Goal: Transaction & Acquisition: Book appointment/travel/reservation

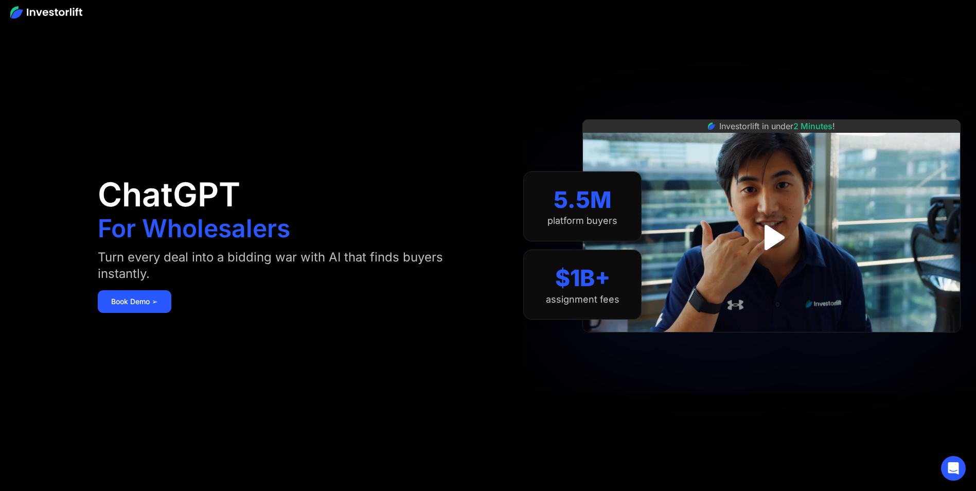
click at [48, 13] on img at bounding box center [46, 12] width 72 height 12
click at [761, 233] on img "open lightbox" at bounding box center [772, 237] width 46 height 46
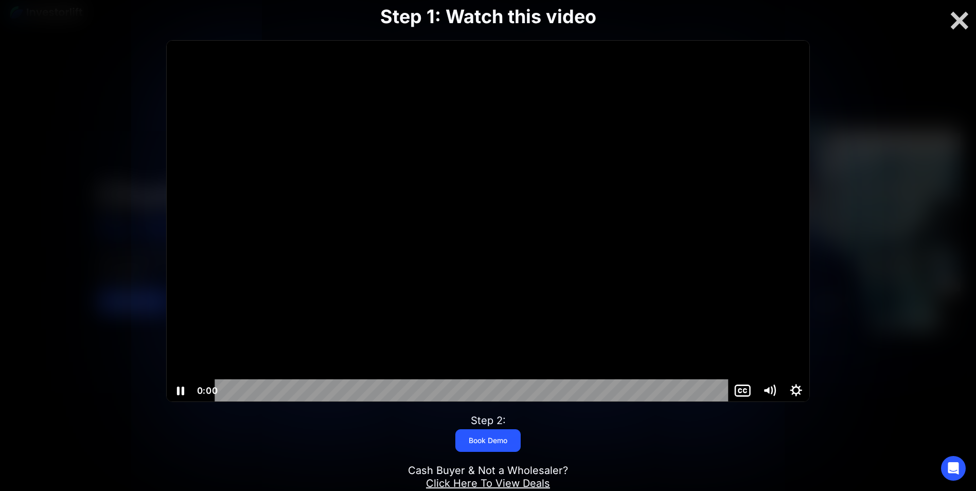
scroll to position [103, 0]
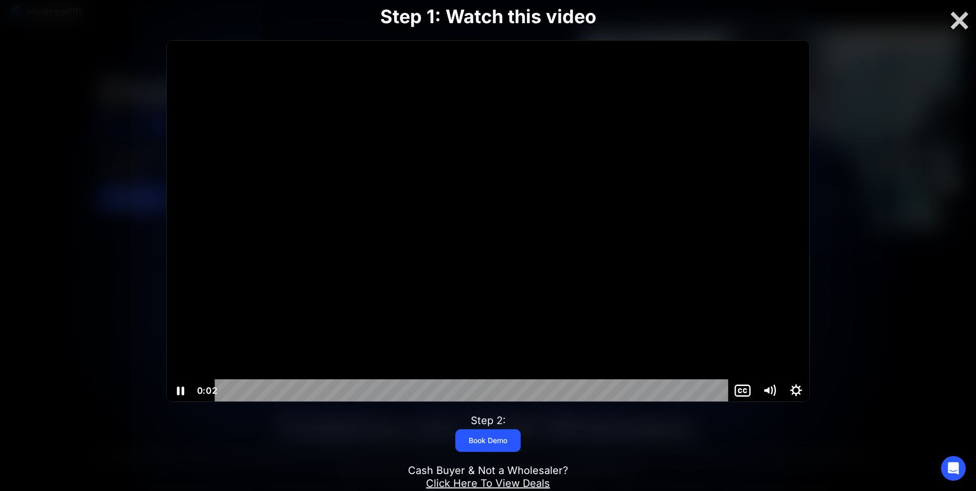
click at [180, 389] on icon "Pause" at bounding box center [180, 391] width 7 height 9
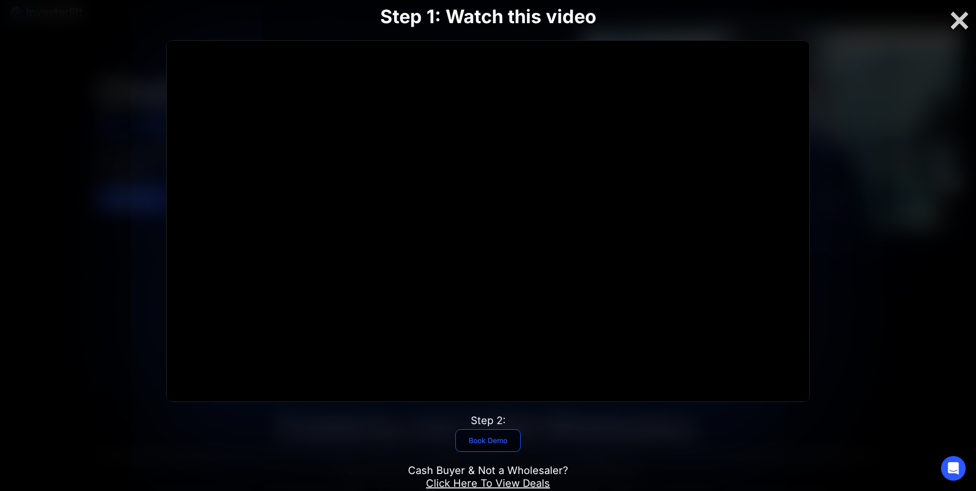
click at [502, 441] on link "Book Demo" at bounding box center [488, 440] width 65 height 23
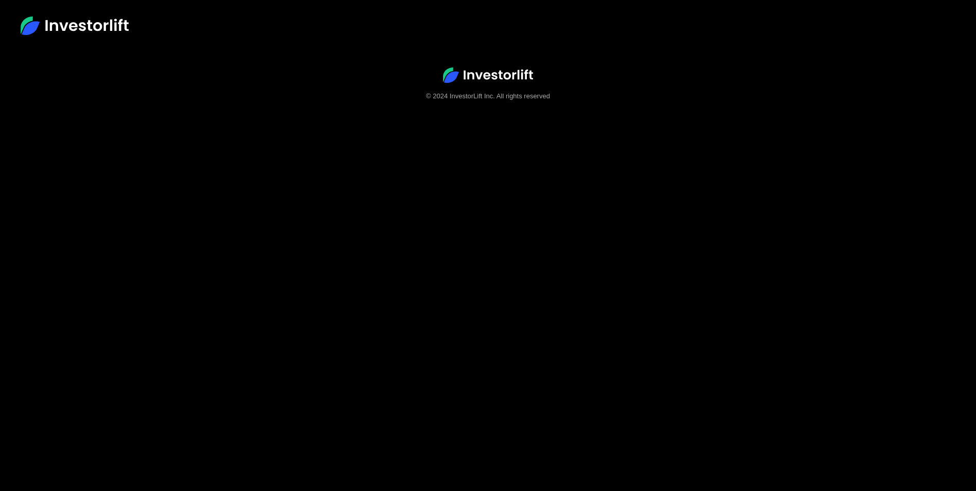
scroll to position [64, 0]
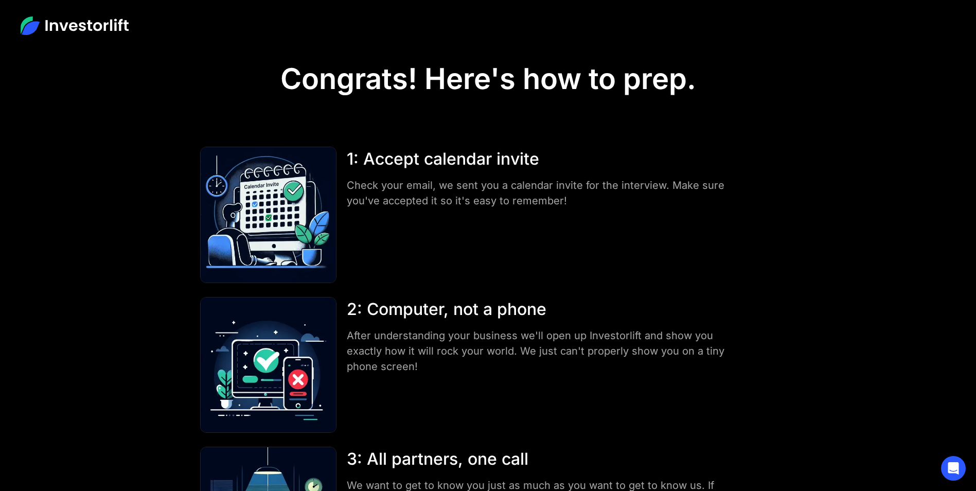
click at [70, 25] on img at bounding box center [75, 25] width 108 height 19
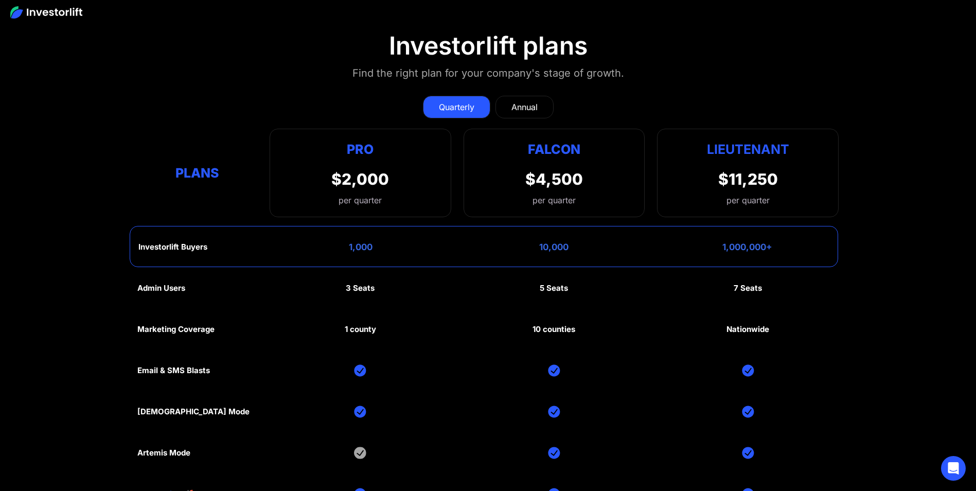
scroll to position [5147, 0]
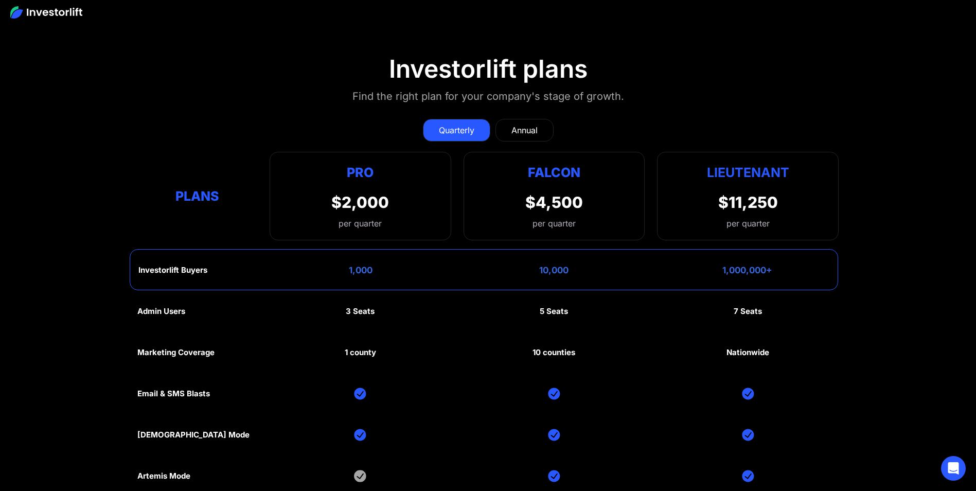
click at [523, 129] on div "Annual" at bounding box center [525, 130] width 26 height 12
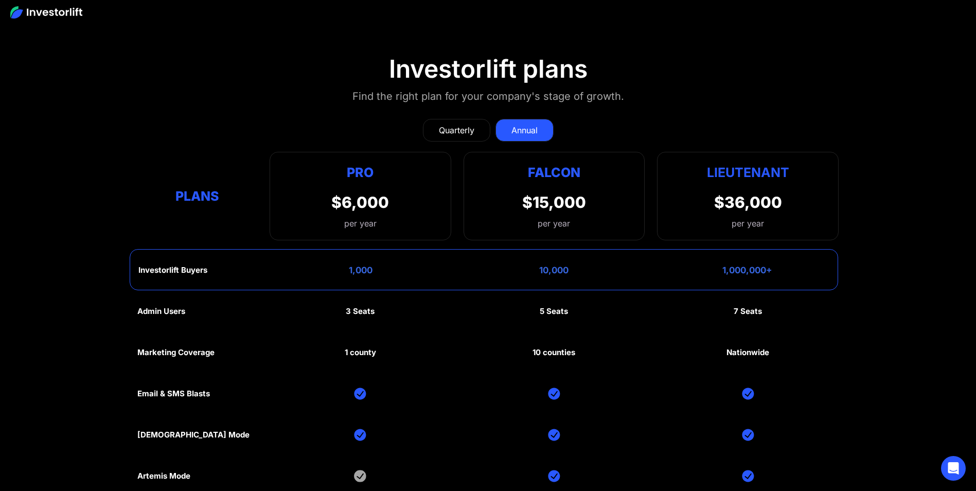
click at [463, 128] on div "Quarterly" at bounding box center [457, 130] width 36 height 12
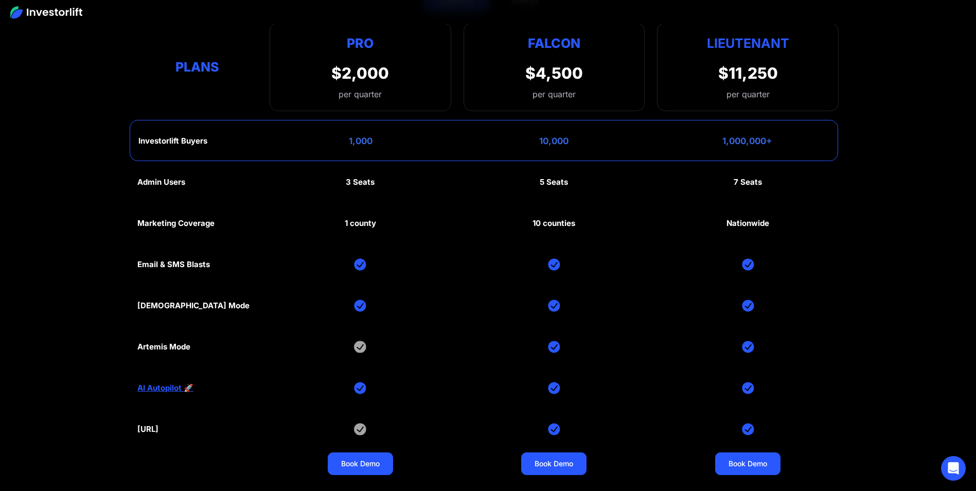
scroll to position [5302, 0]
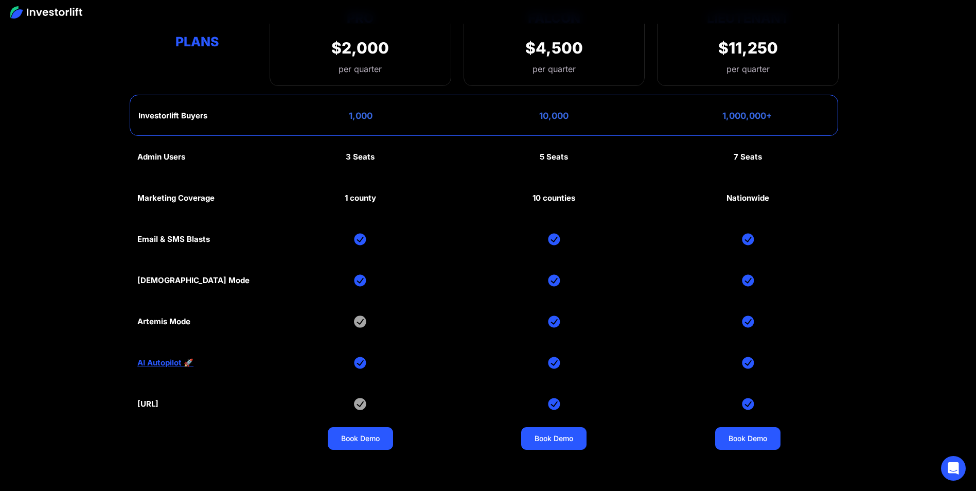
click at [168, 358] on link "AI Autopilot 🚀" at bounding box center [165, 362] width 56 height 9
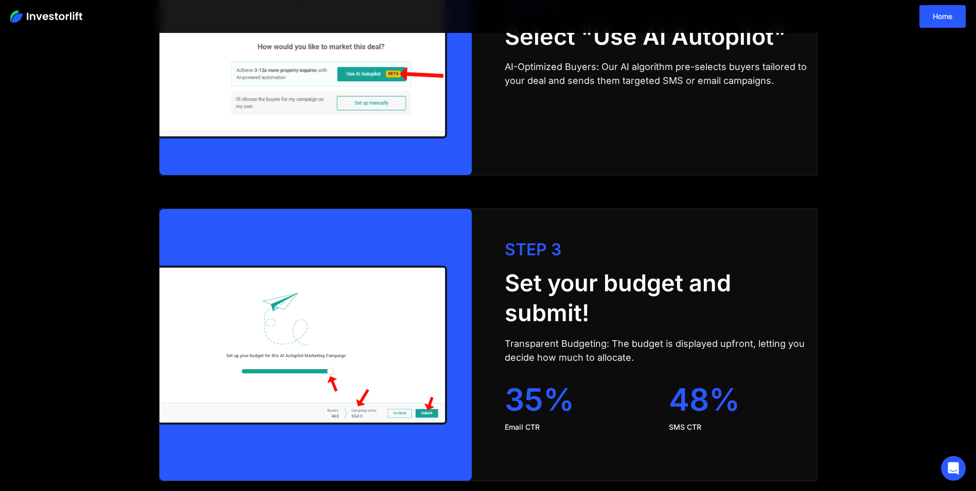
scroll to position [1645, 0]
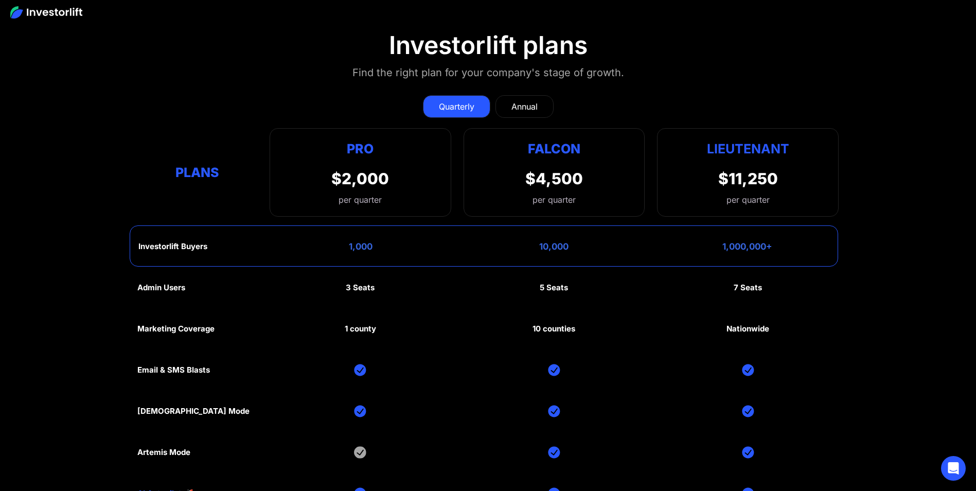
scroll to position [5188, 0]
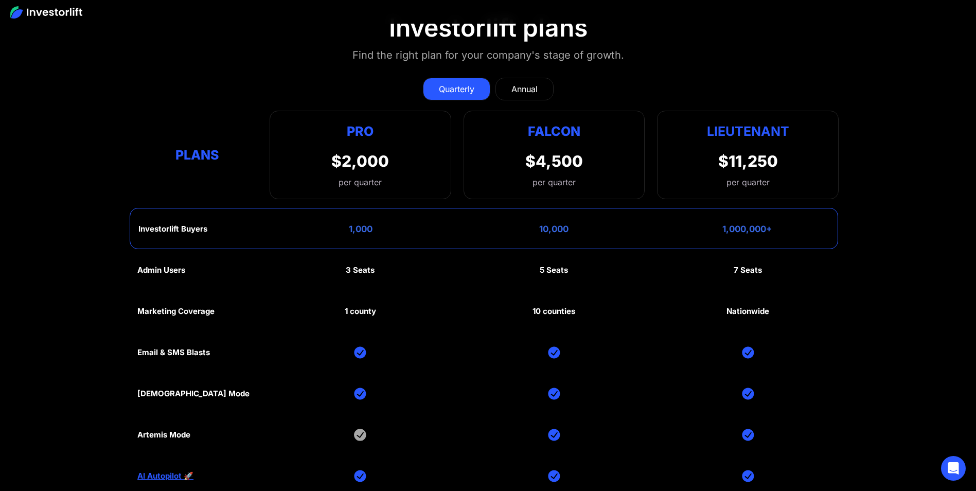
click at [567, 277] on div "Admin Users 3 Seats 5 Seats 7 Seats Marketing Coverage 1 county 10 counties Nat…" at bounding box center [488, 414] width 702 height 329
click at [567, 270] on div "5 Seats" at bounding box center [554, 270] width 28 height 9
click at [598, 302] on div "Admin Users 3 Seats 5 Seats 7 Seats Marketing Coverage 1 county 10 counties Nat…" at bounding box center [488, 414] width 702 height 329
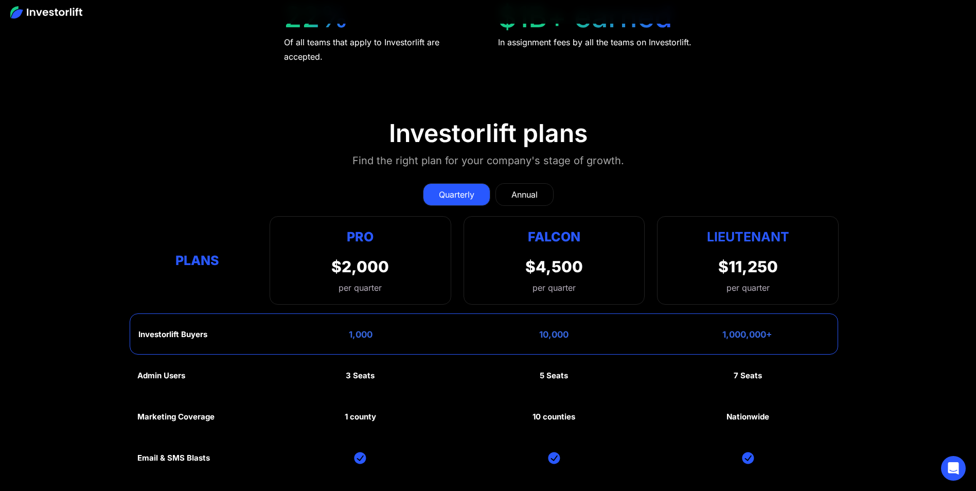
scroll to position [5085, 0]
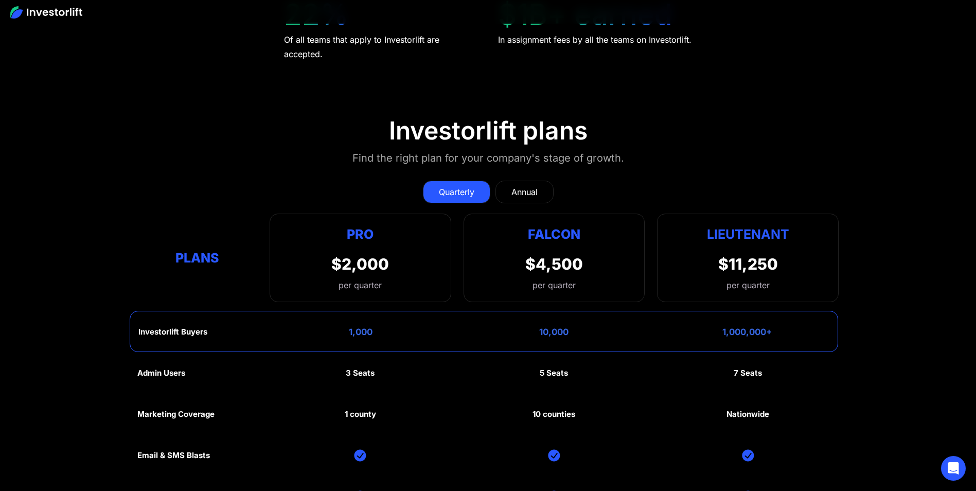
click at [521, 193] on div "Annual" at bounding box center [525, 192] width 26 height 12
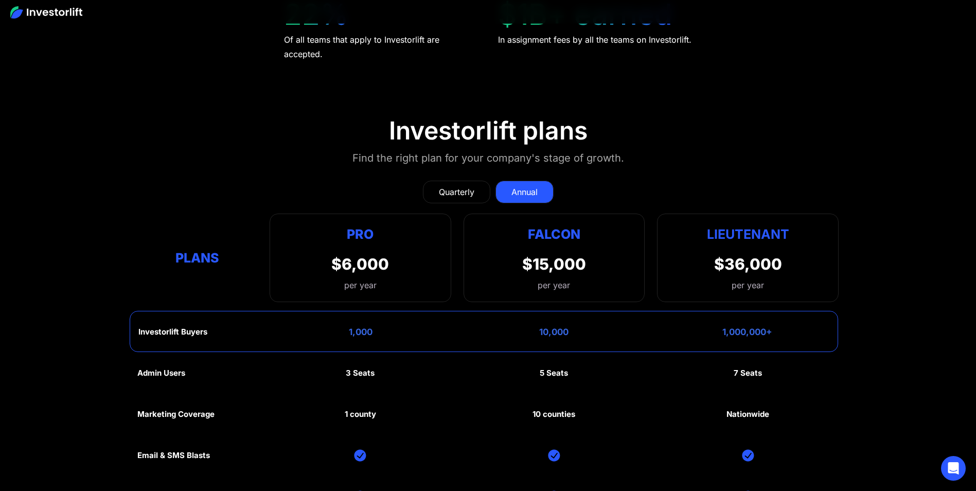
click at [454, 194] on div "Quarterly" at bounding box center [457, 192] width 36 height 12
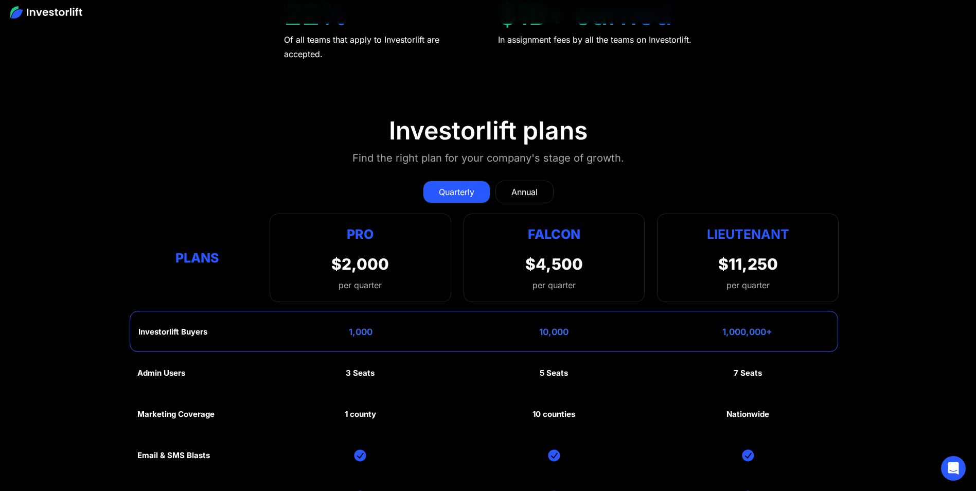
click at [517, 191] on div "Annual" at bounding box center [525, 192] width 26 height 12
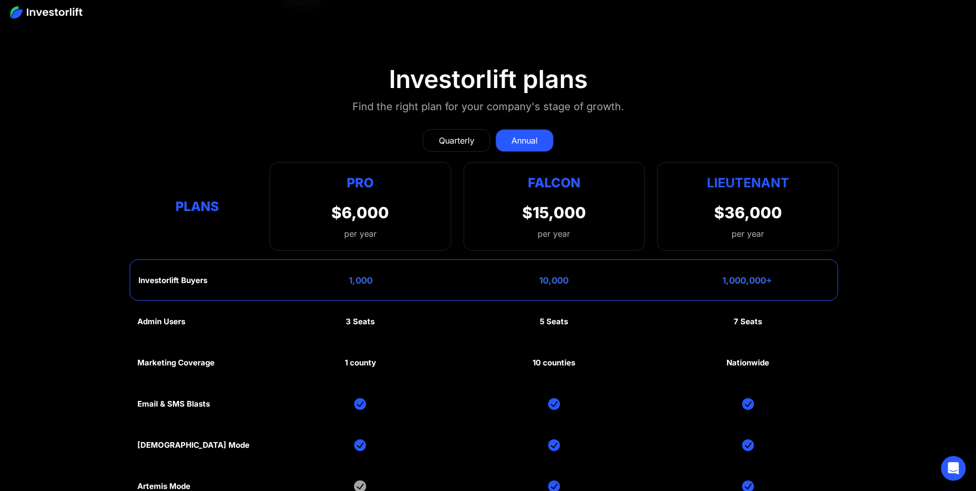
scroll to position [5188, 0]
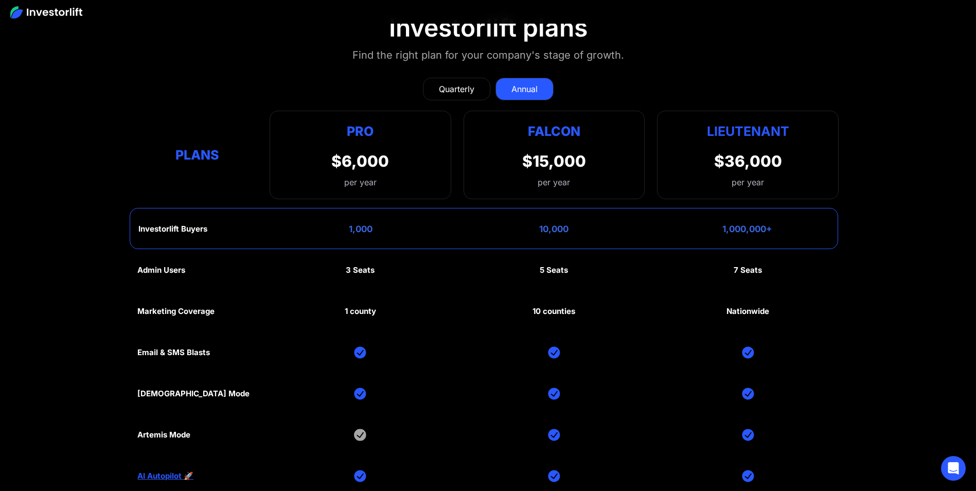
click at [456, 102] on div "Quarterly Annual Plans Pro $2,000 per quarter Pro Falcon Ltnt. Users 3 10 Unltd…" at bounding box center [488, 133] width 702 height 132
click at [459, 92] on div "Quarterly" at bounding box center [457, 89] width 36 height 12
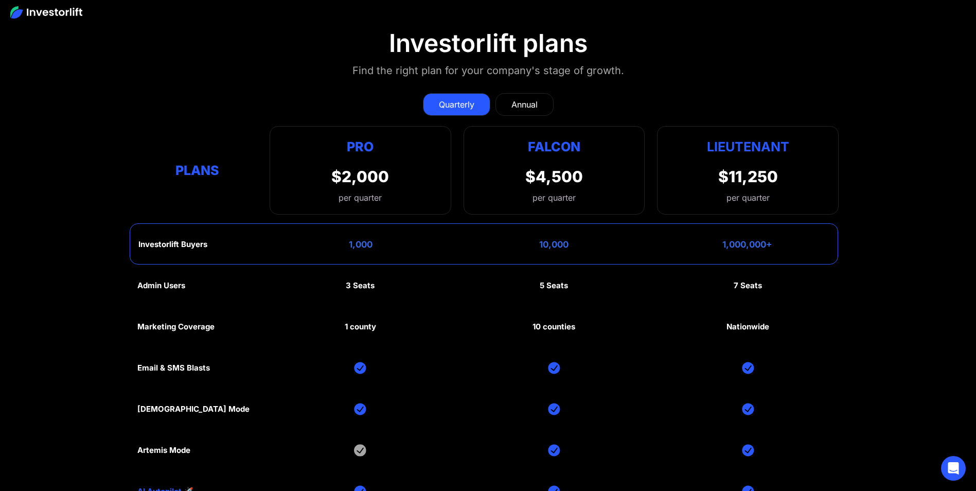
scroll to position [5085, 0]
